Goal: Task Accomplishment & Management: Use online tool/utility

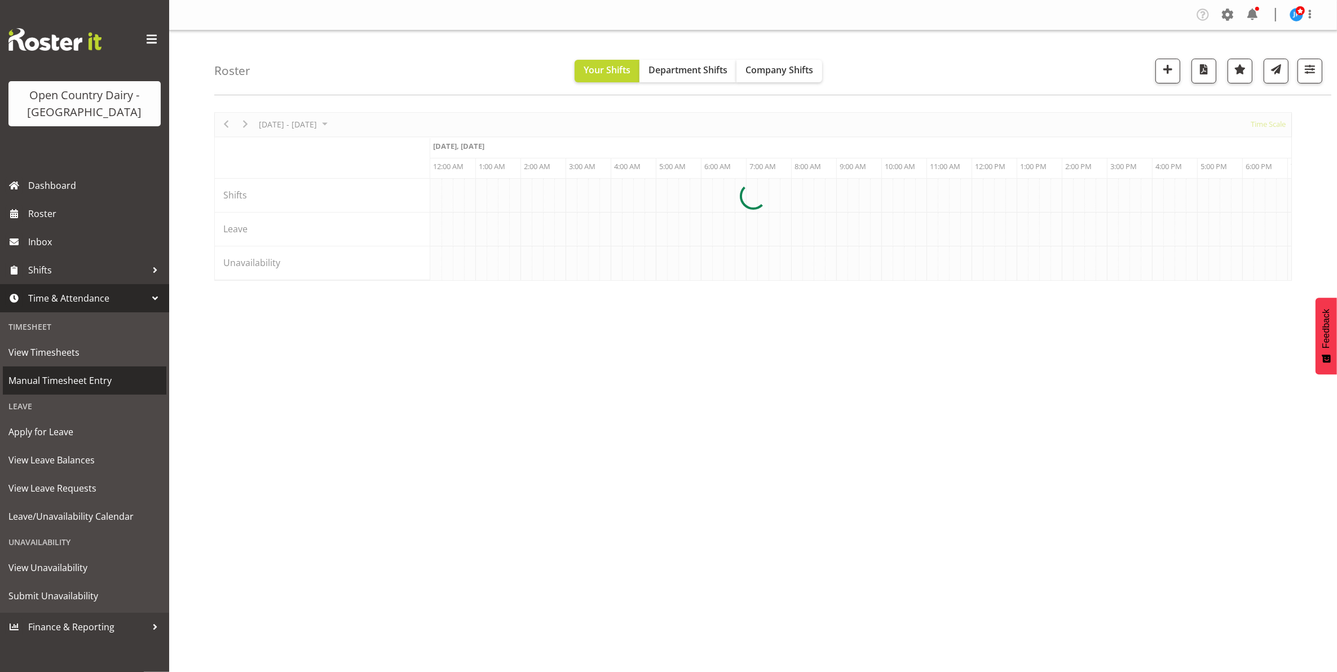
scroll to position [0, 4331]
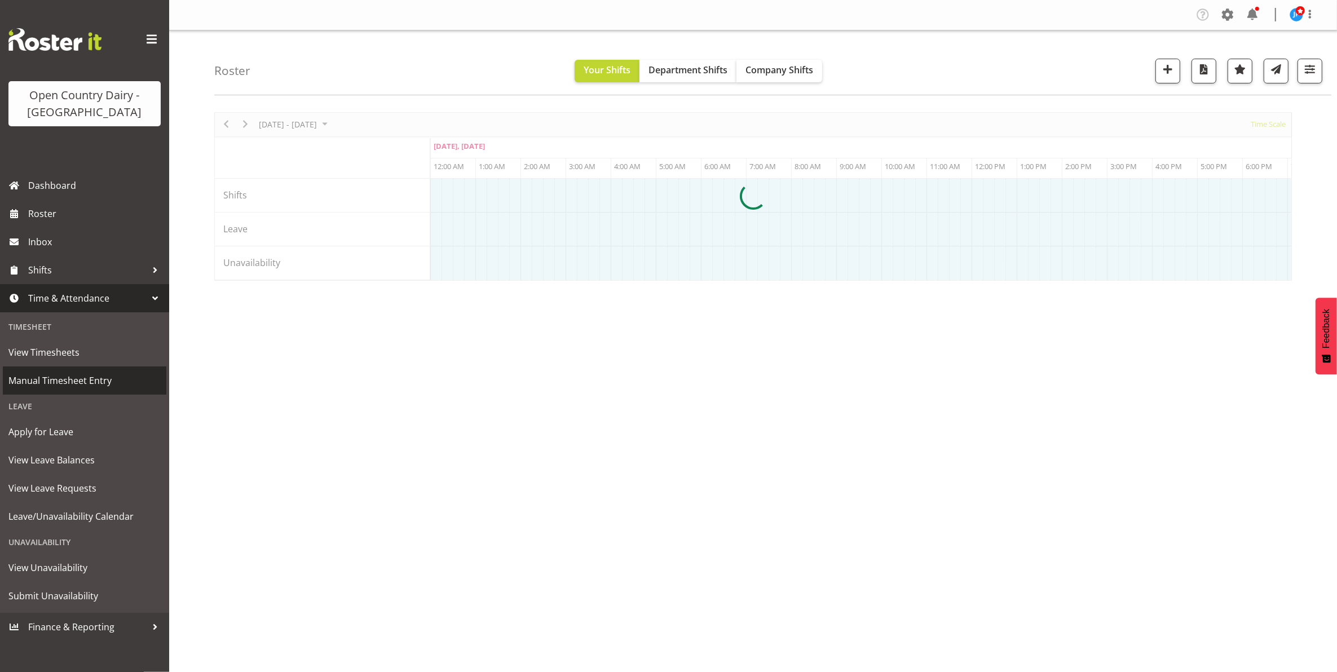
click at [73, 378] on span "Manual Timesheet Entry" at bounding box center [84, 380] width 152 height 17
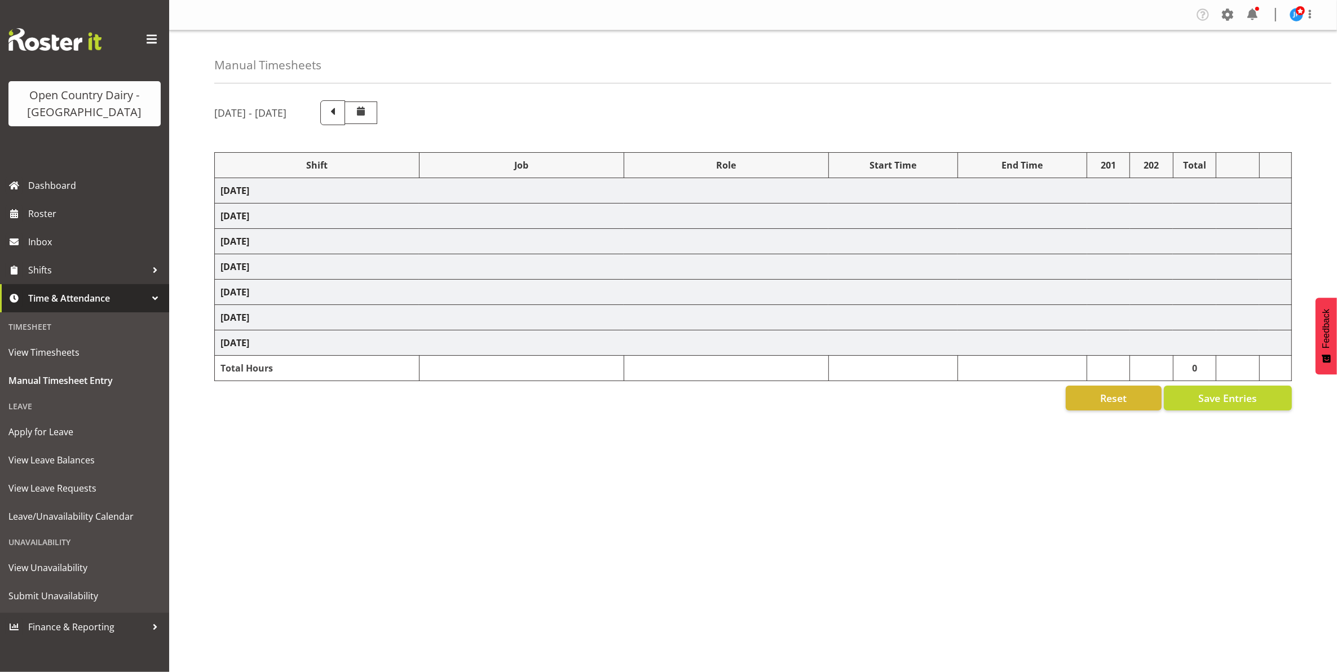
select select "47493"
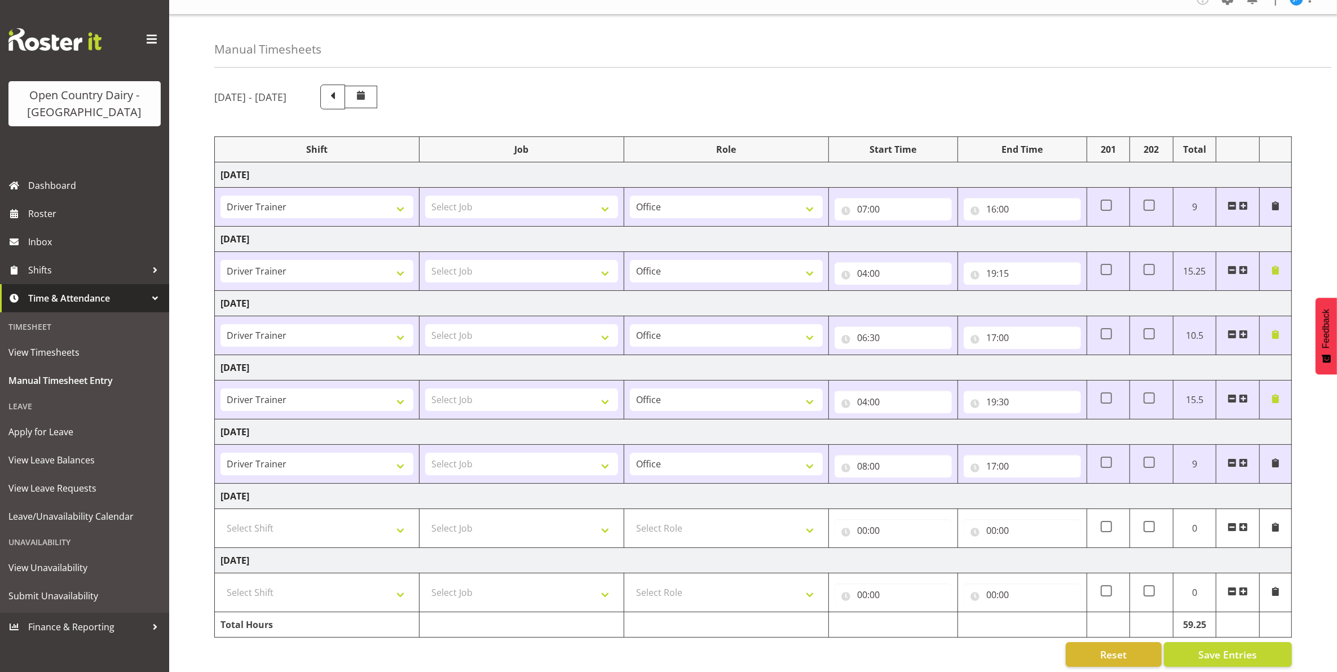
scroll to position [32, 0]
click at [1252, 644] on span "Save Entries" at bounding box center [1227, 651] width 59 height 15
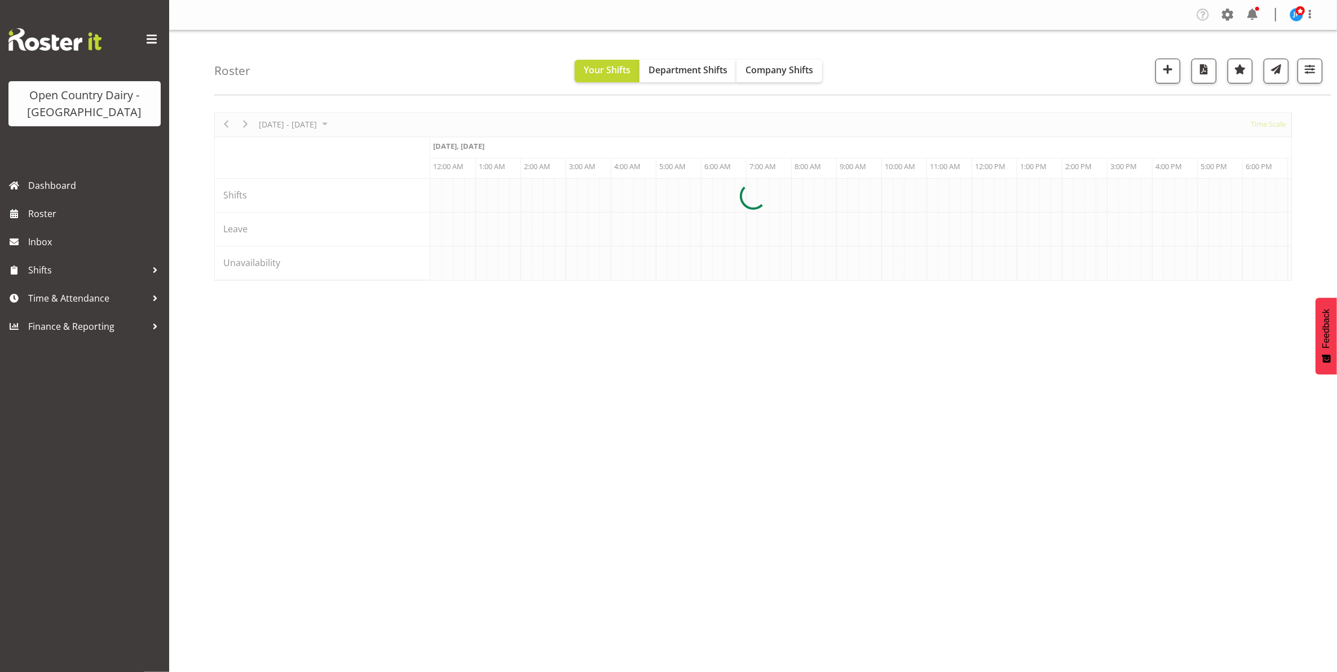
scroll to position [0, 4737]
